Goal: Task Accomplishment & Management: Manage account settings

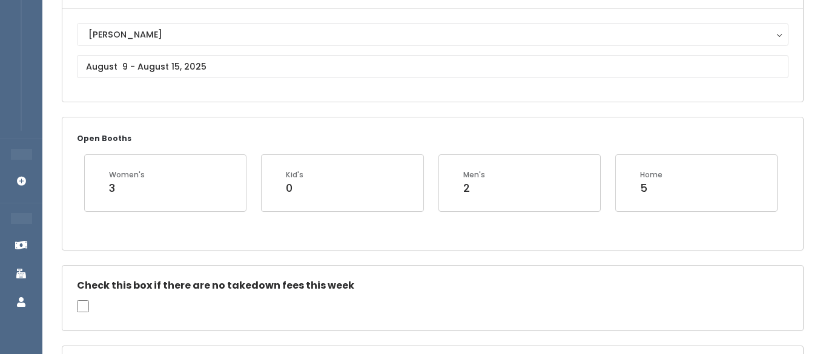
scroll to position [0, 1]
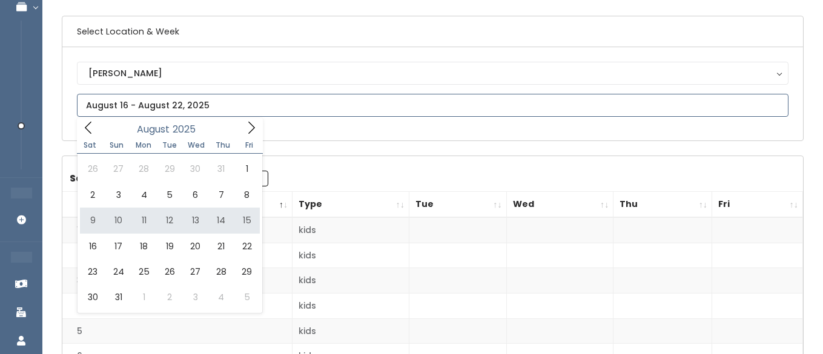
type input "August 9 to August 15"
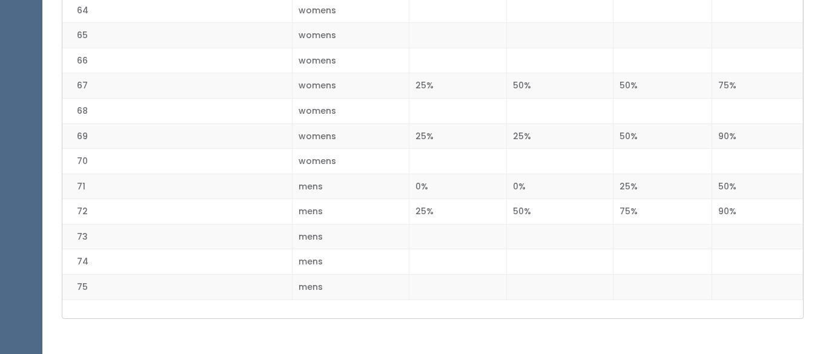
scroll to position [1890, 0]
